Goal: Task Accomplishment & Management: Use online tool/utility

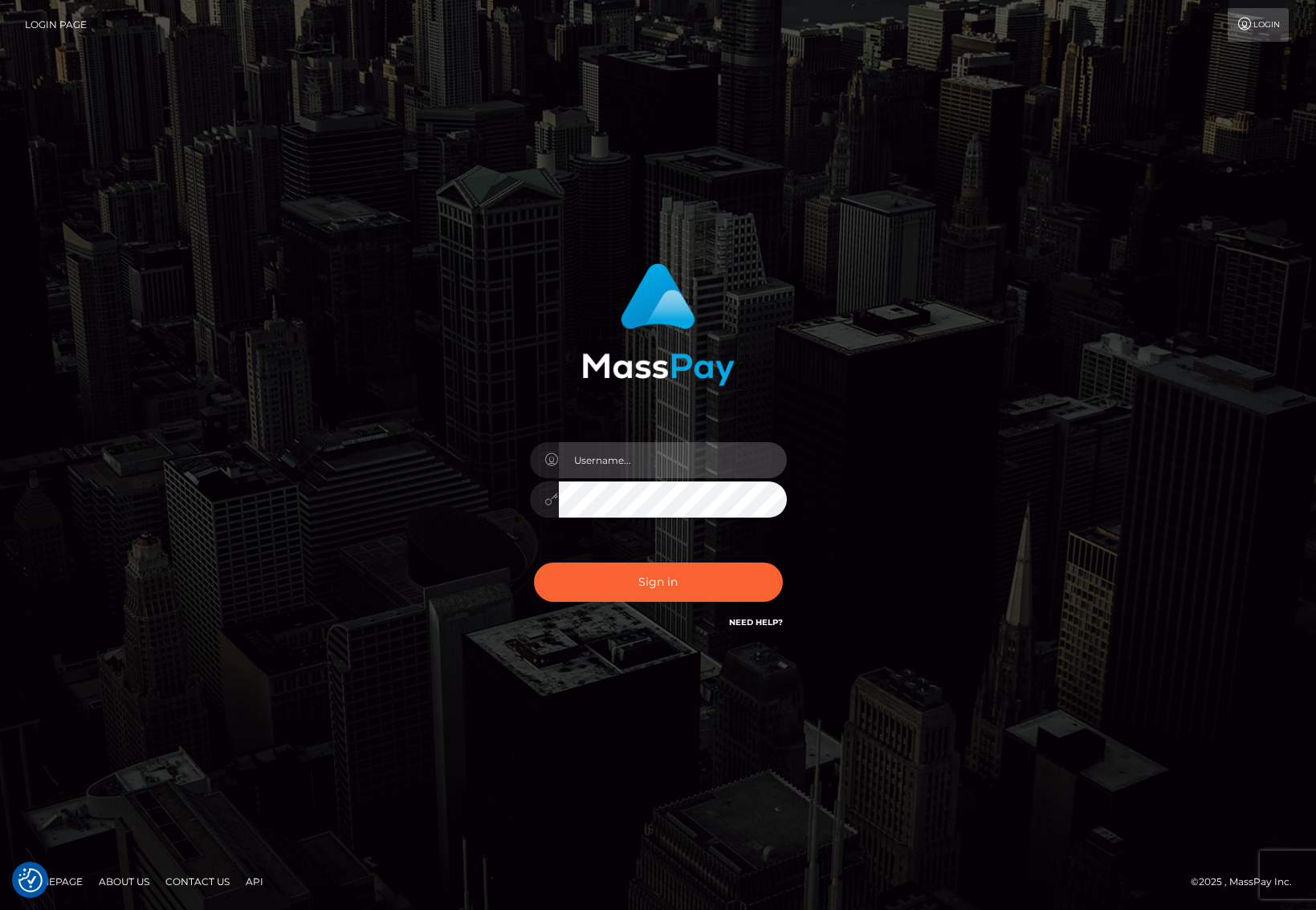
type input "karl.cope"
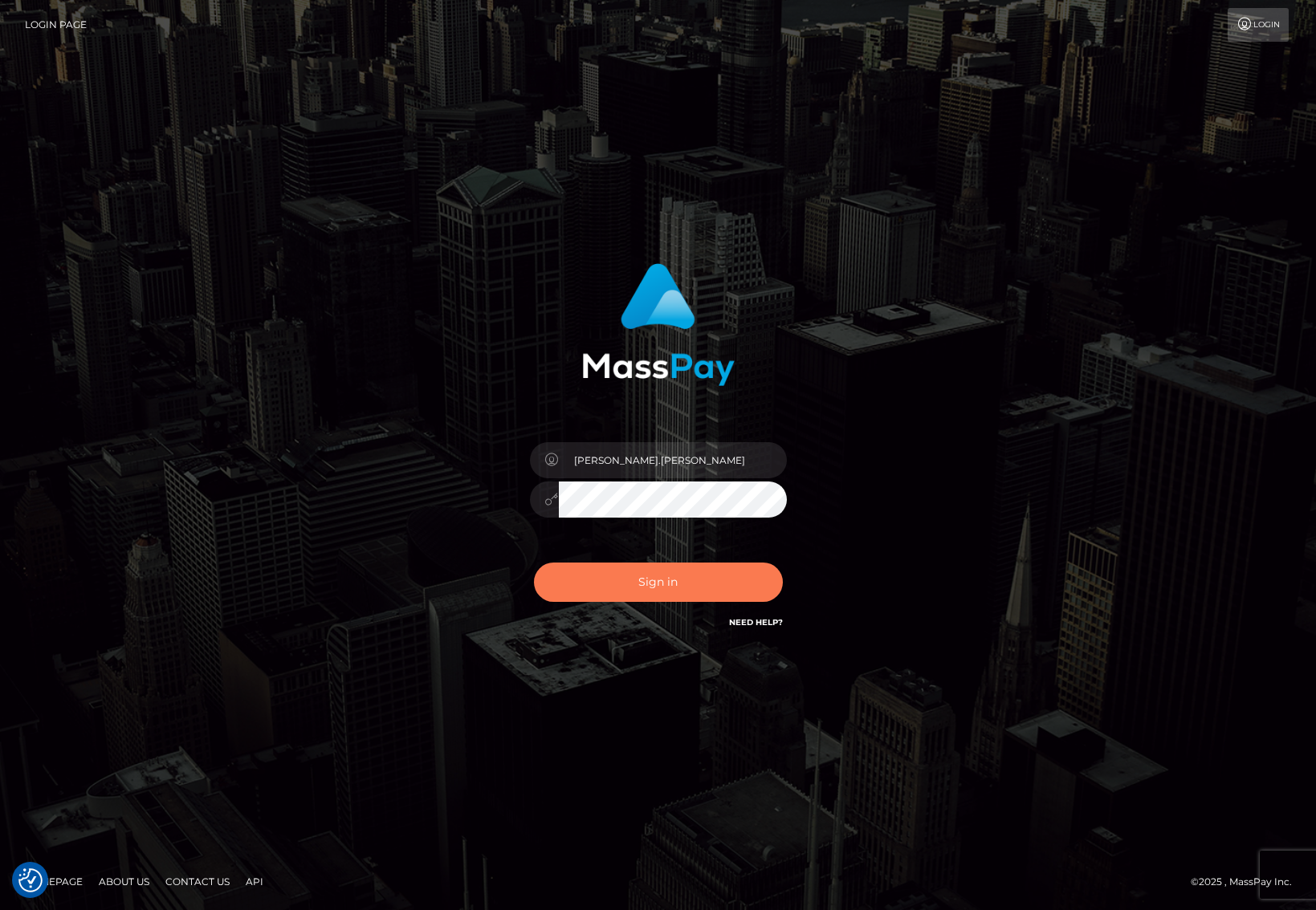
click at [704, 580] on button "Sign in" at bounding box center [658, 582] width 249 height 40
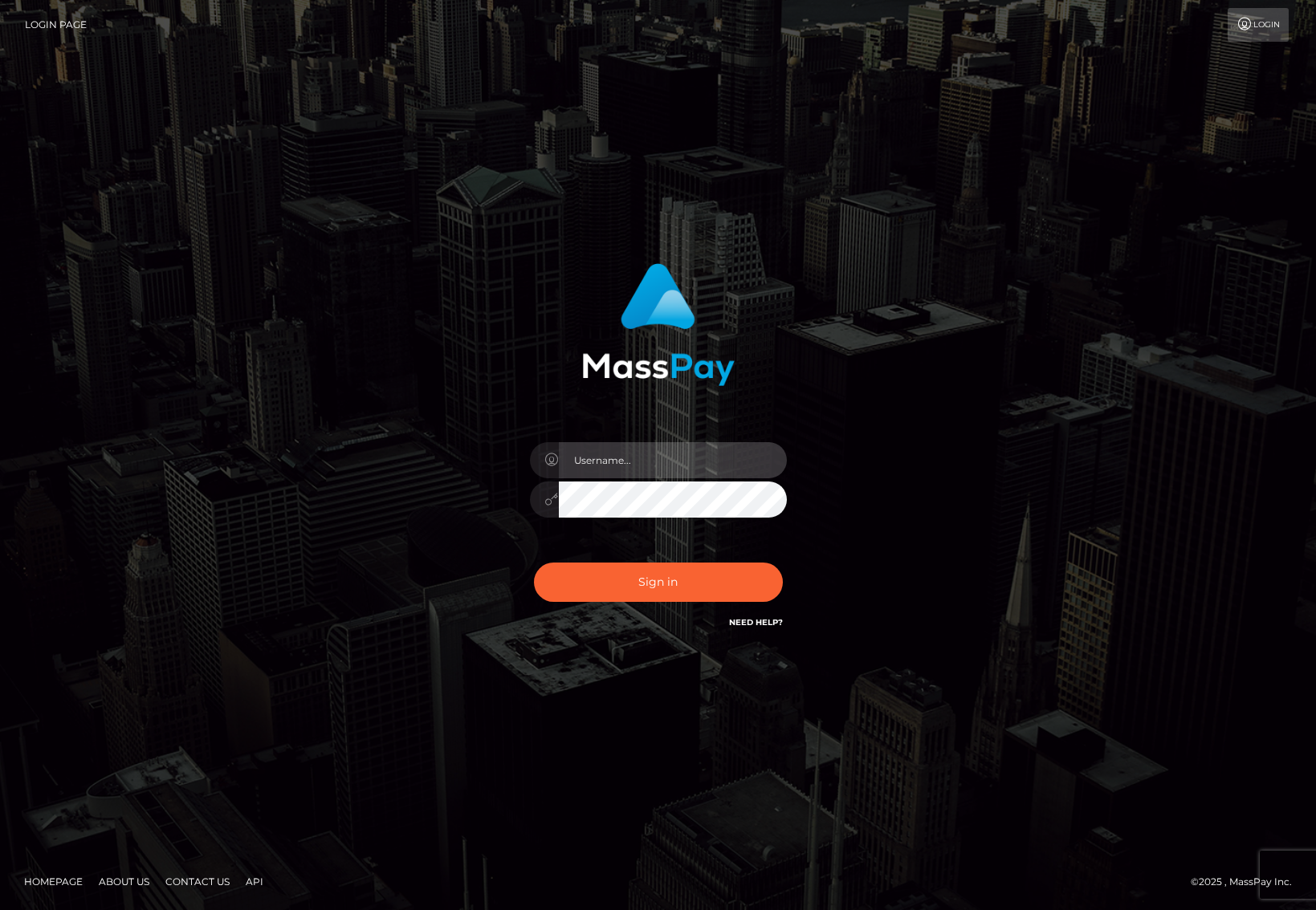
type input "[PERSON_NAME].[PERSON_NAME]"
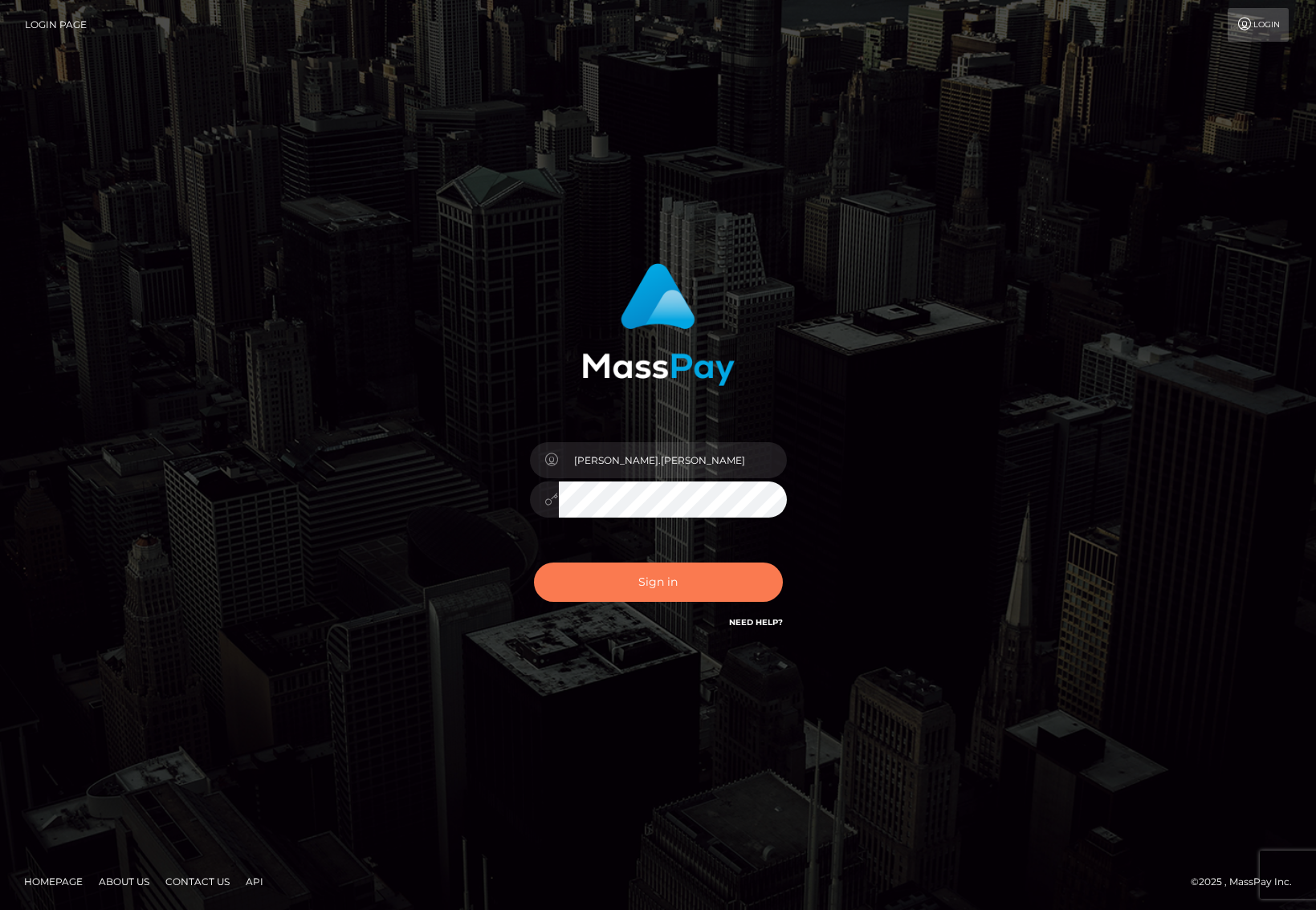
click at [704, 580] on button "Sign in" at bounding box center [658, 582] width 249 height 40
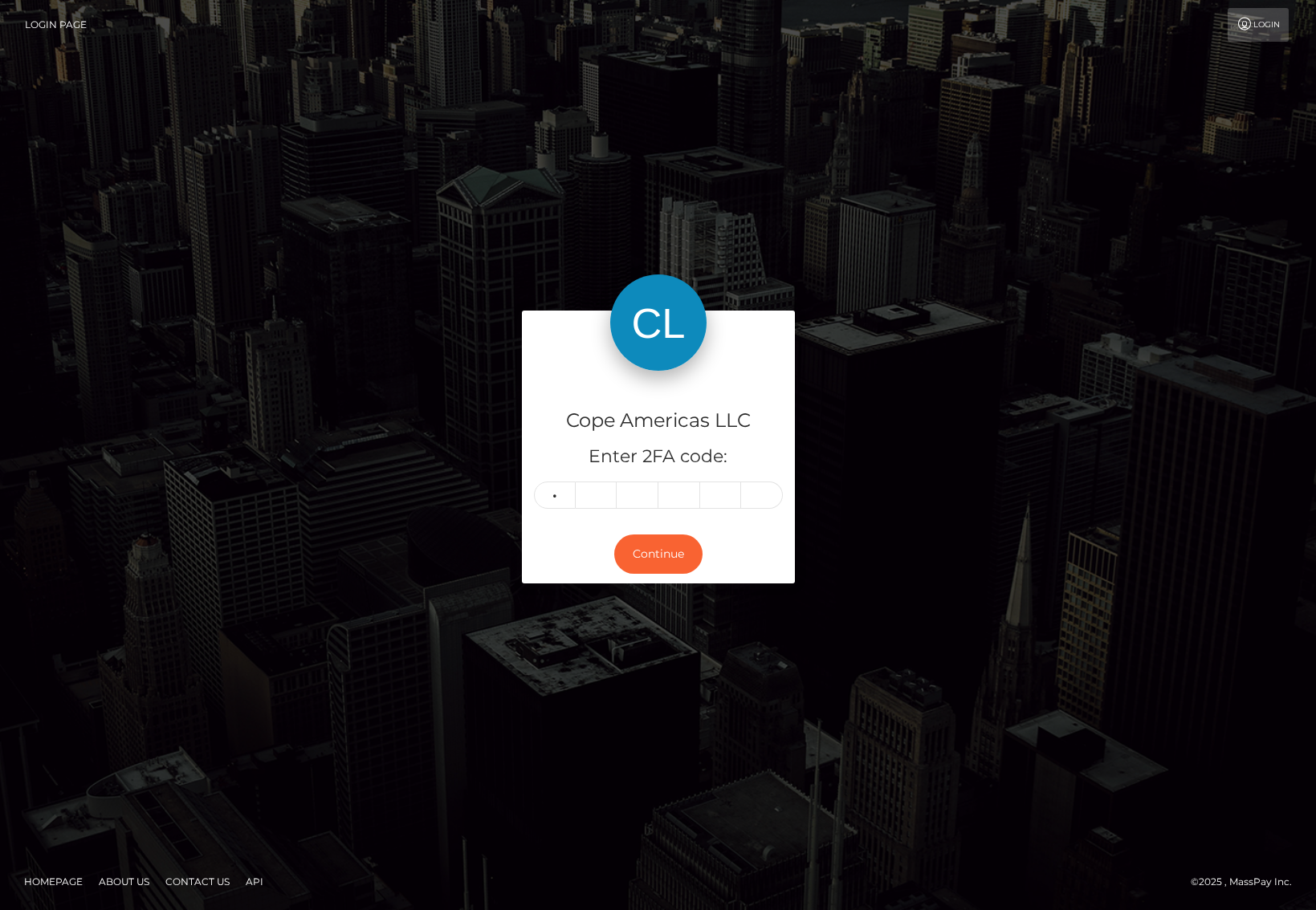
type input "3"
type input "5"
type input "1"
type input "2"
type input "6"
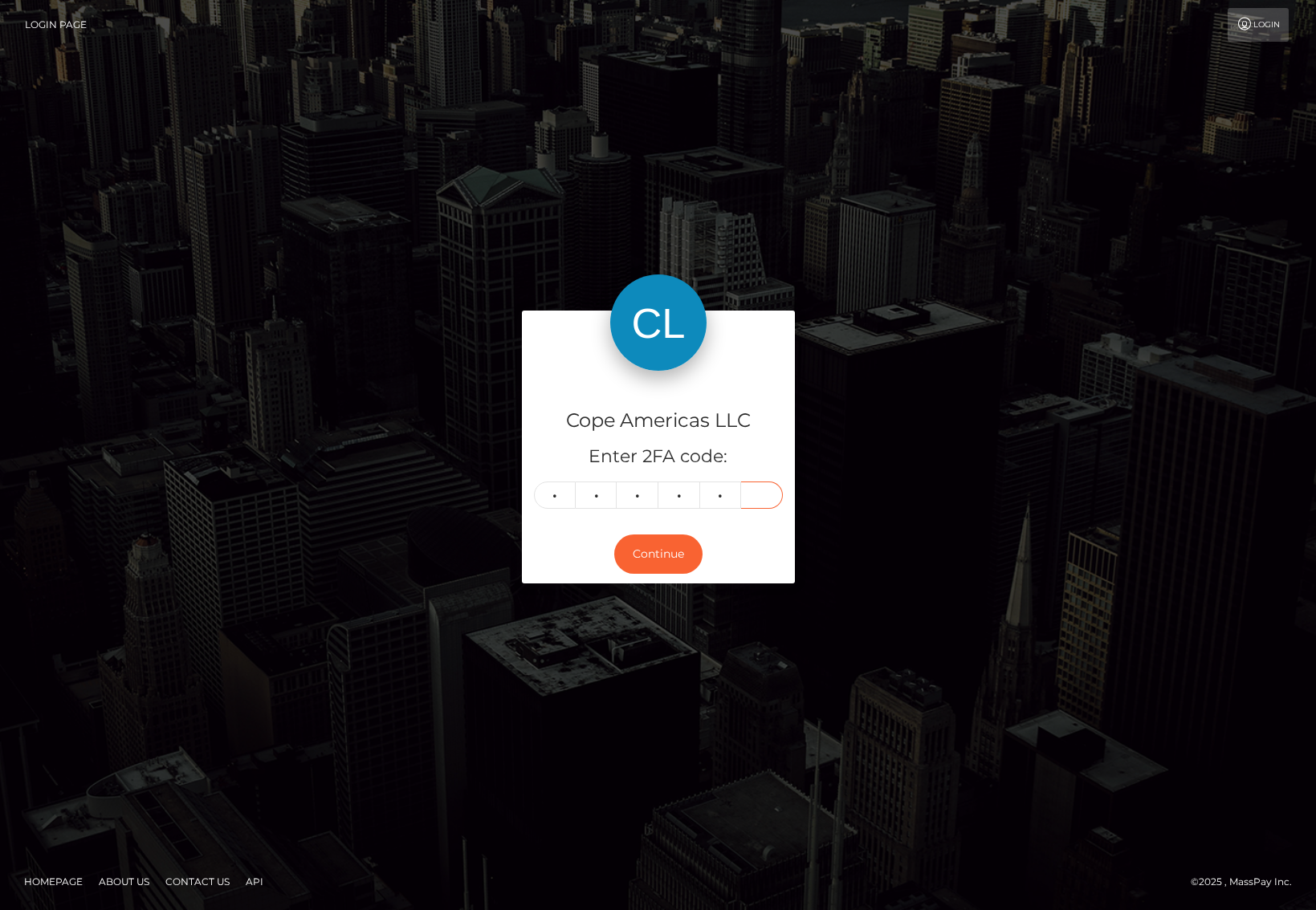
type input "7"
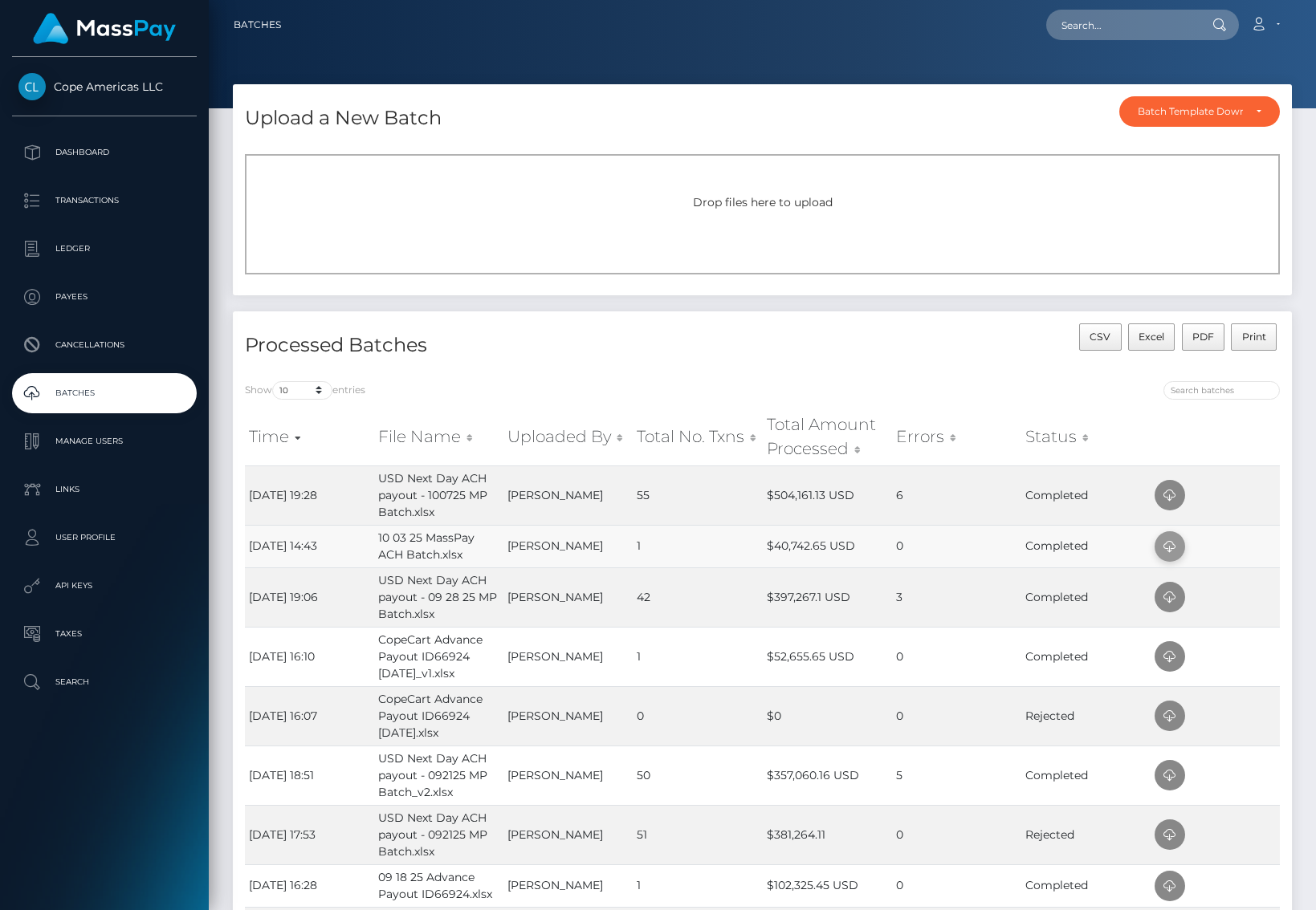
click at [1174, 548] on icon at bounding box center [1169, 547] width 19 height 20
click at [386, 88] on div "Upload a New Batch Batch Template Download AED payout ARS payout AUD payout BRL…" at bounding box center [762, 113] width 1059 height 58
click at [784, 255] on div "Drop files here to upload" at bounding box center [761, 213] width 1035 height 121
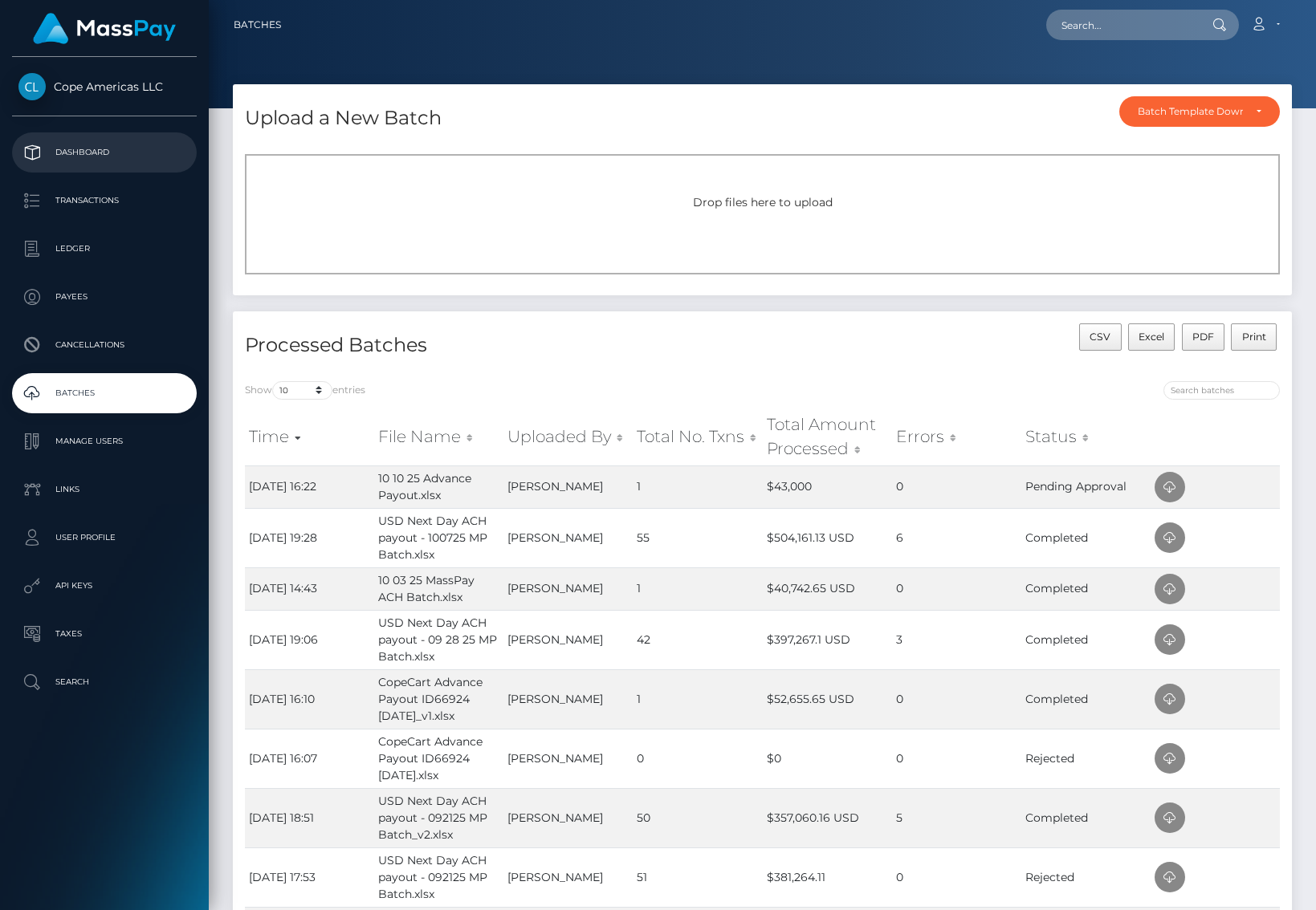
click at [141, 156] on p "Dashboard" at bounding box center [104, 152] width 172 height 24
